Goal: Task Accomplishment & Management: Complete application form

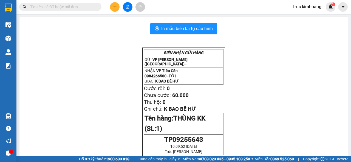
click at [116, 6] on icon "plus" at bounding box center [115, 7] width 4 height 4
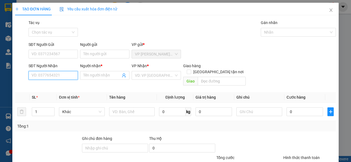
click at [46, 76] on input "SĐT Người Nhận" at bounding box center [52, 75] width 49 height 9
click at [69, 85] on div "0765161559 - HIỀN" at bounding box center [53, 87] width 42 height 6
type input "0765161559"
type input "HIỀN"
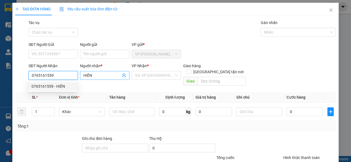
type input "80.000"
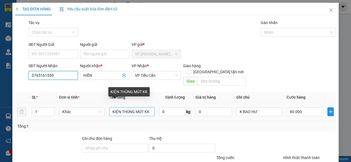
type input "0765161559"
click at [119, 108] on input "KIỆN THÙNG MÚT KK" at bounding box center [132, 112] width 46 height 9
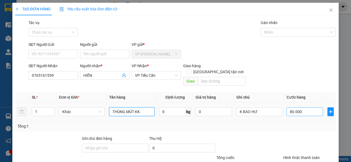
type input "THÙNG MÚT KK"
click at [292, 110] on input "80.000" at bounding box center [304, 112] width 36 height 9
type input "4"
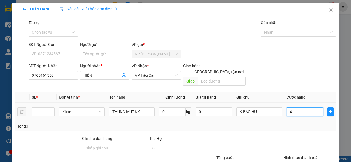
type input "40"
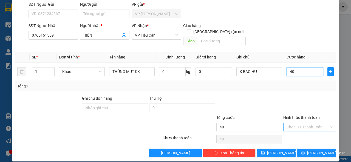
type input "40"
type input "40.000"
click at [305, 123] on input "Hình thức thanh toán" at bounding box center [307, 127] width 42 height 8
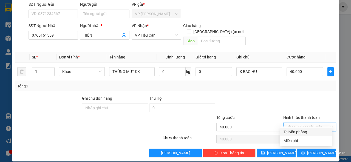
click at [302, 130] on div "Tại văn phòng" at bounding box center [305, 132] width 45 height 6
type input "0"
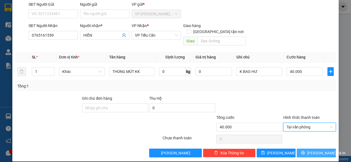
click at [309, 150] on span "[PERSON_NAME] và In" at bounding box center [326, 153] width 38 height 6
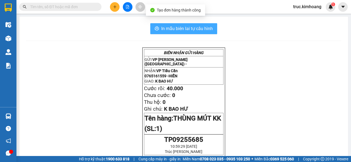
click at [204, 25] on span "In mẫu biên lai tự cấu hình" at bounding box center [187, 28] width 52 height 7
